Goal: Task Accomplishment & Management: Manage account settings

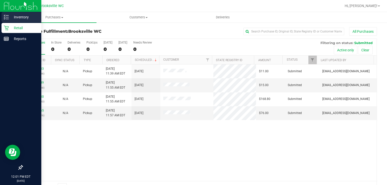
click at [15, 18] on p "Inventory" at bounding box center [24, 17] width 30 height 6
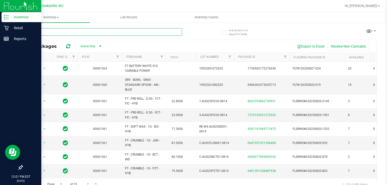
click at [68, 34] on input "text" at bounding box center [102, 32] width 160 height 8
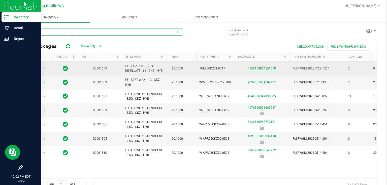
type input "ckz"
click at [258, 70] on link "4953158854551618" at bounding box center [261, 69] width 28 height 4
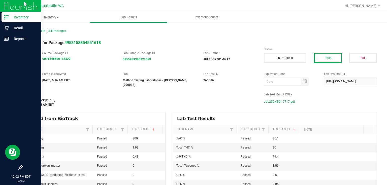
click at [281, 98] on span "JUL25CKZ01-0717.pdf" at bounding box center [278, 102] width 31 height 8
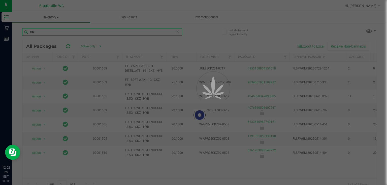
click at [56, 34] on input "ckz" at bounding box center [102, 32] width 160 height 8
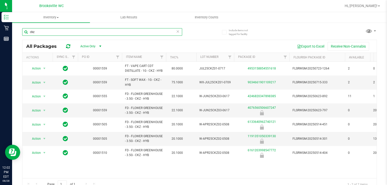
drag, startPoint x: 55, startPoint y: 33, endPoint x: 14, endPoint y: 39, distance: 41.7
click at [14, 39] on div "Include items not tagged for facility ckz All Packages Active Only Active Only …" at bounding box center [199, 98] width 374 height 153
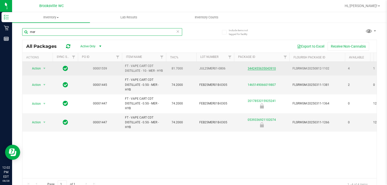
type input "mer"
click at [264, 70] on link "3442455635043910" at bounding box center [261, 69] width 28 height 4
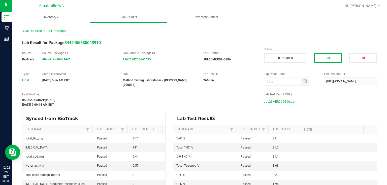
click at [275, 98] on span "JUL25MER01-0806.pdf" at bounding box center [278, 102] width 31 height 8
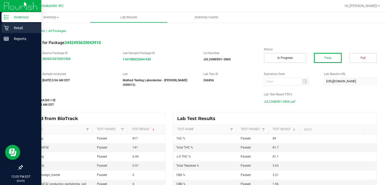
click at [20, 28] on p "Retail" at bounding box center [24, 28] width 30 height 6
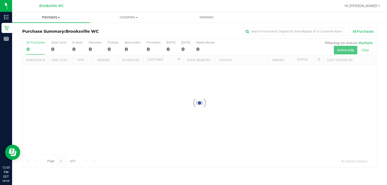
click at [56, 19] on span "Purchases" at bounding box center [51, 17] width 78 height 5
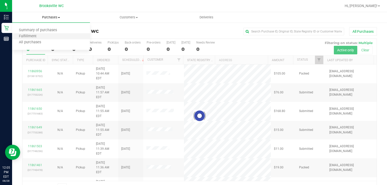
click at [54, 37] on li "Fulfillment" at bounding box center [51, 36] width 78 height 6
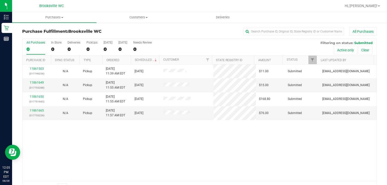
click at [188, 32] on div "All Purchases" at bounding box center [258, 31] width 236 height 9
click at [38, 110] on link "11861665" at bounding box center [37, 111] width 14 height 4
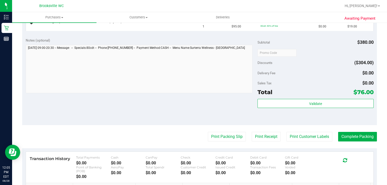
scroll to position [242, 0]
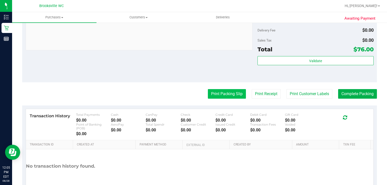
click at [213, 97] on button "Print Packing Slip" at bounding box center [227, 94] width 38 height 10
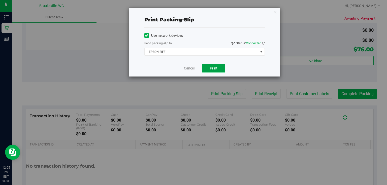
click at [215, 67] on span "Print" at bounding box center [214, 68] width 8 height 4
click at [273, 12] on icon "button" at bounding box center [275, 12] width 4 height 6
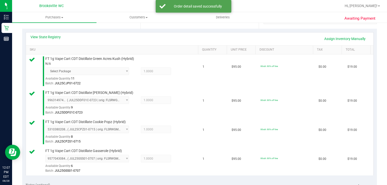
scroll to position [201, 0]
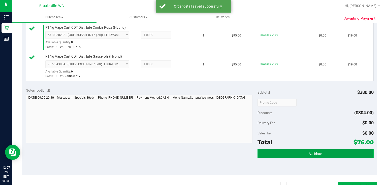
click at [326, 155] on button "Validate" at bounding box center [315, 153] width 116 height 9
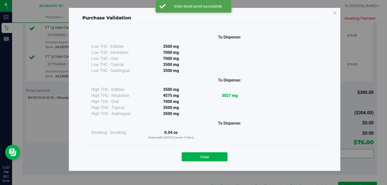
click at [208, 149] on div "Close" at bounding box center [204, 155] width 229 height 13
click at [209, 153] on button "Close" at bounding box center [204, 156] width 46 height 9
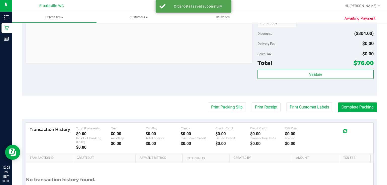
scroll to position [282, 0]
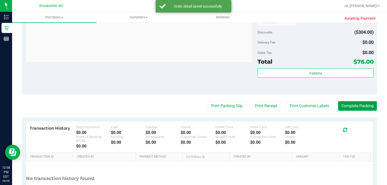
click at [367, 106] on button "Complete Packing" at bounding box center [357, 106] width 39 height 10
